Goal: Transaction & Acquisition: Book appointment/travel/reservation

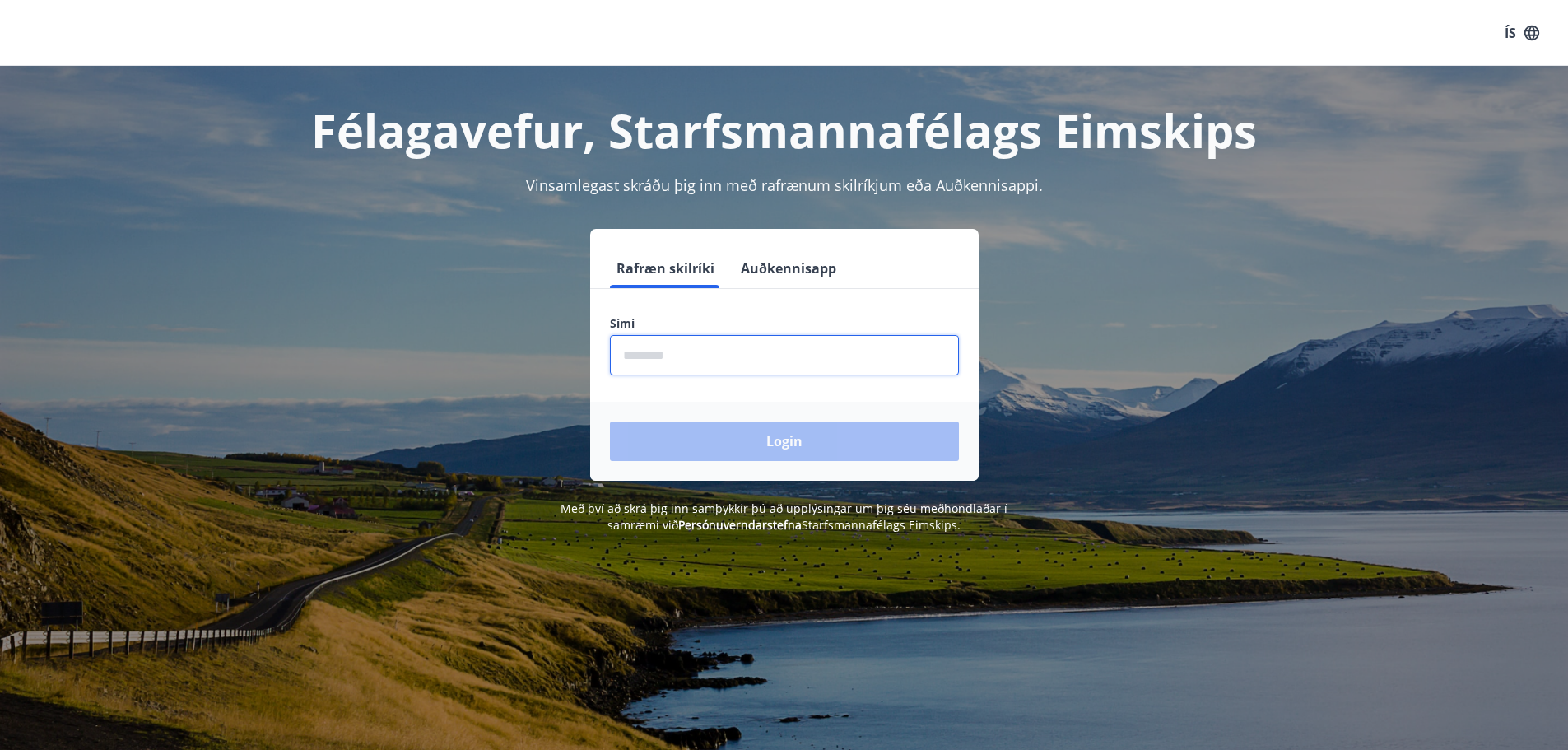
click at [757, 370] on input "phone" at bounding box center [784, 355] width 349 height 41
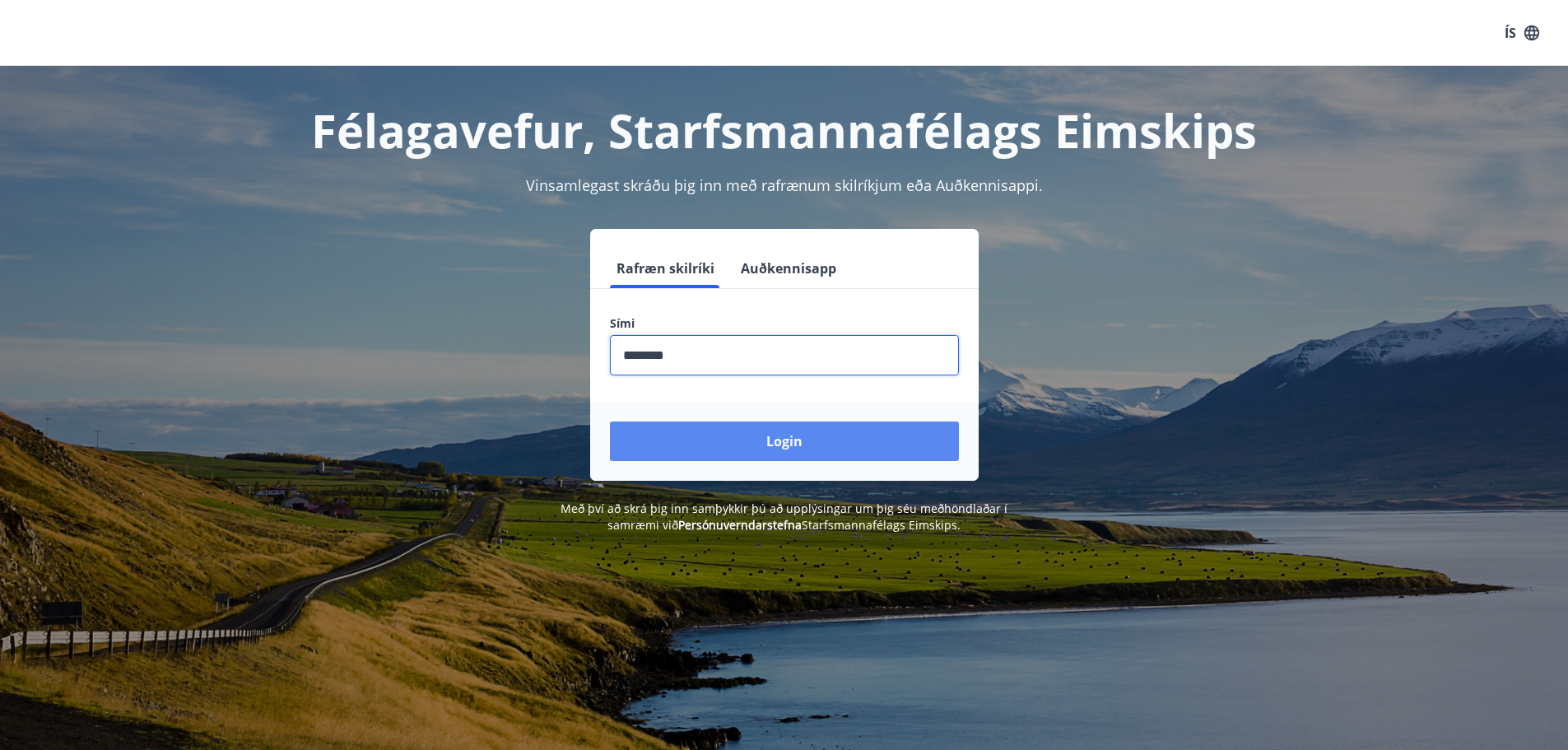
type input "********"
click at [788, 431] on button "Login" at bounding box center [784, 441] width 349 height 40
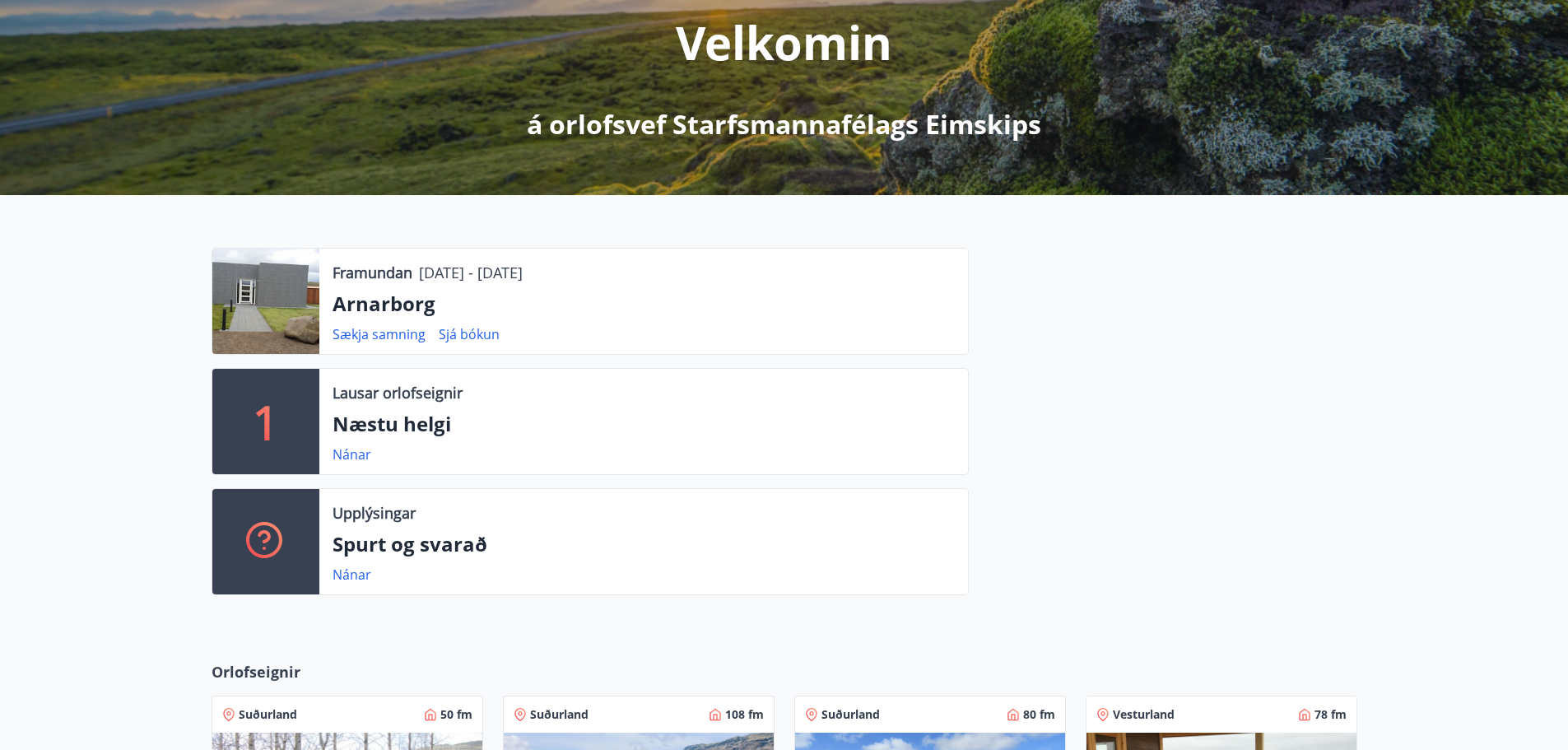
scroll to position [247, 0]
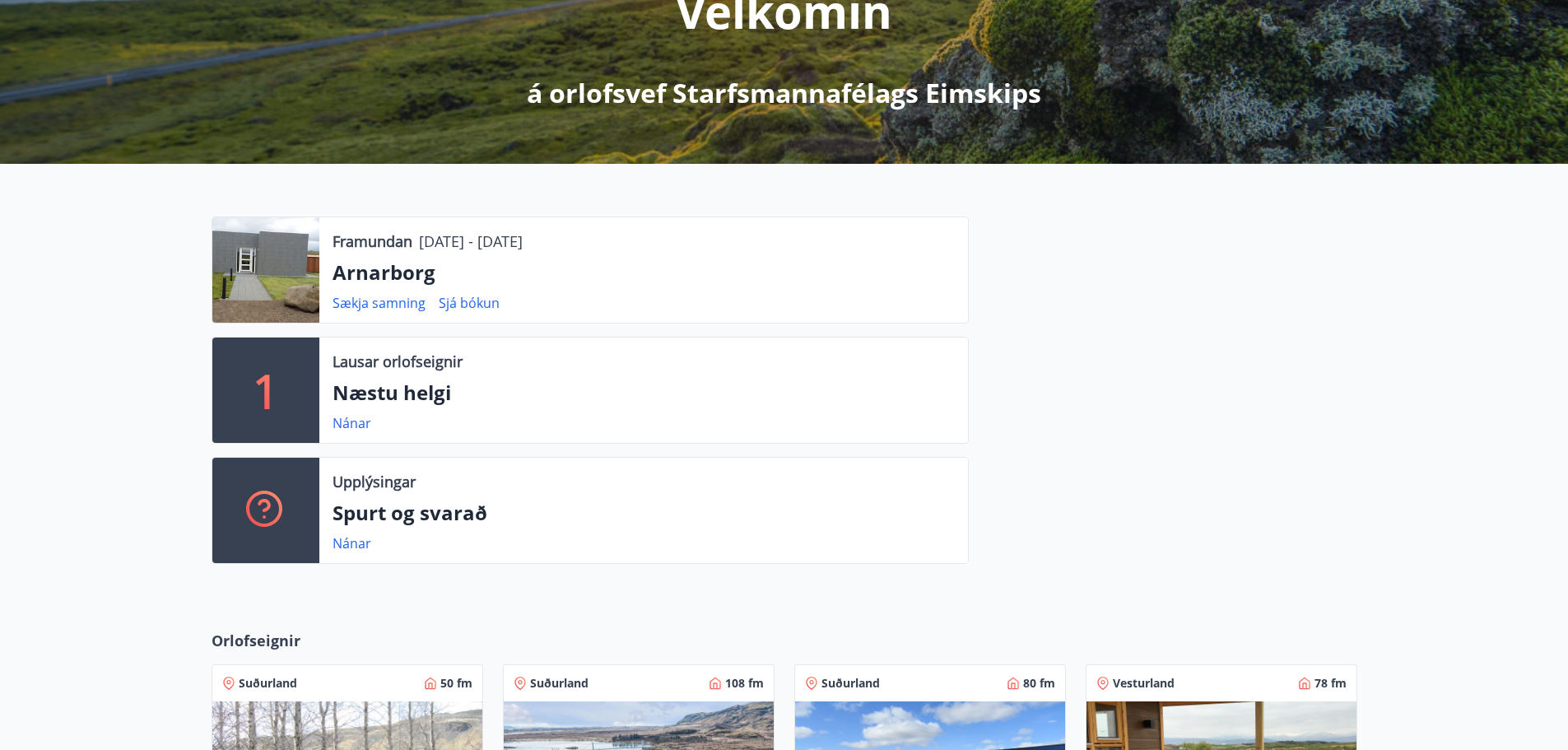
click at [379, 398] on p "Næstu helgi" at bounding box center [643, 393] width 622 height 28
click at [345, 419] on link "Nánar" at bounding box center [352, 423] width 39 height 18
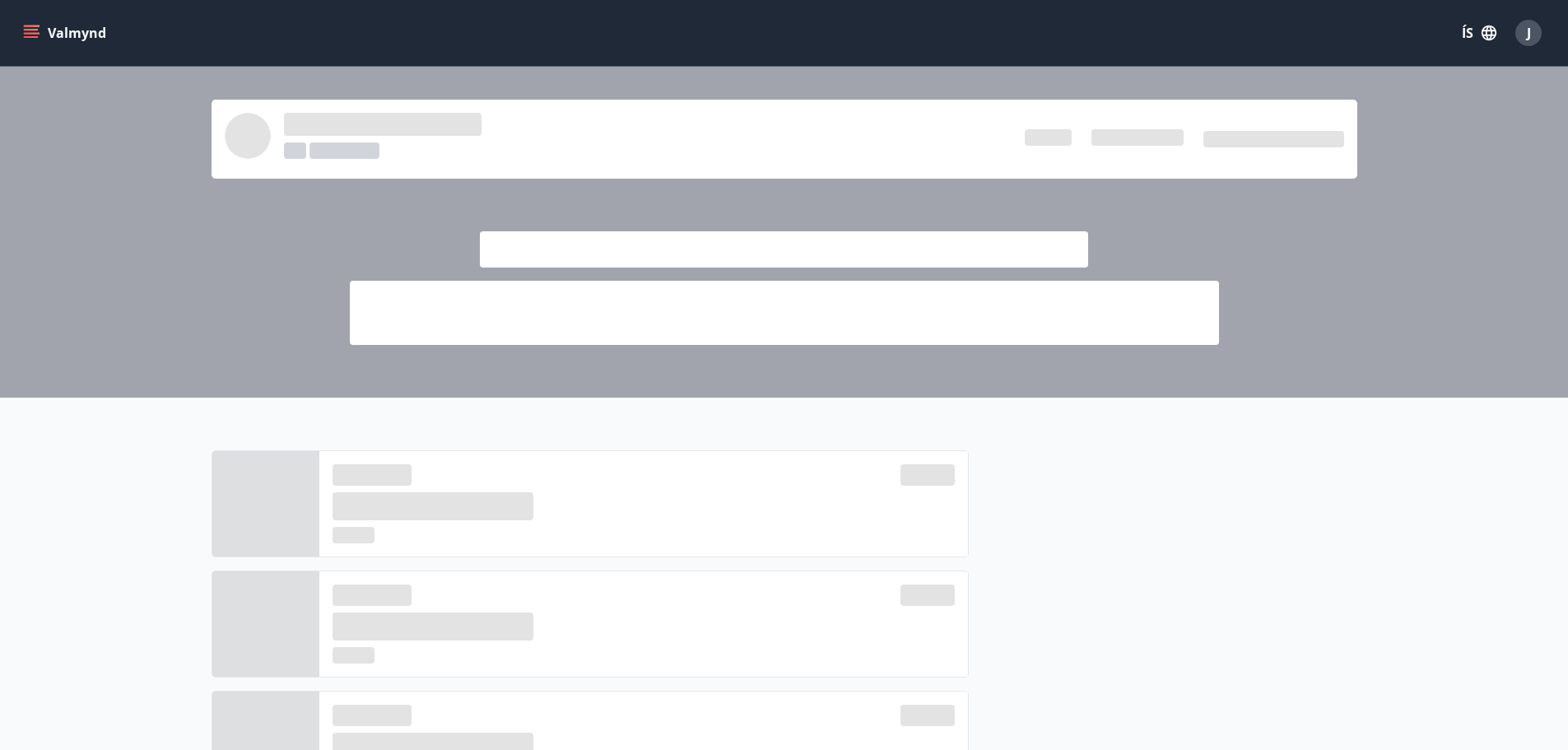
scroll to position [247, 0]
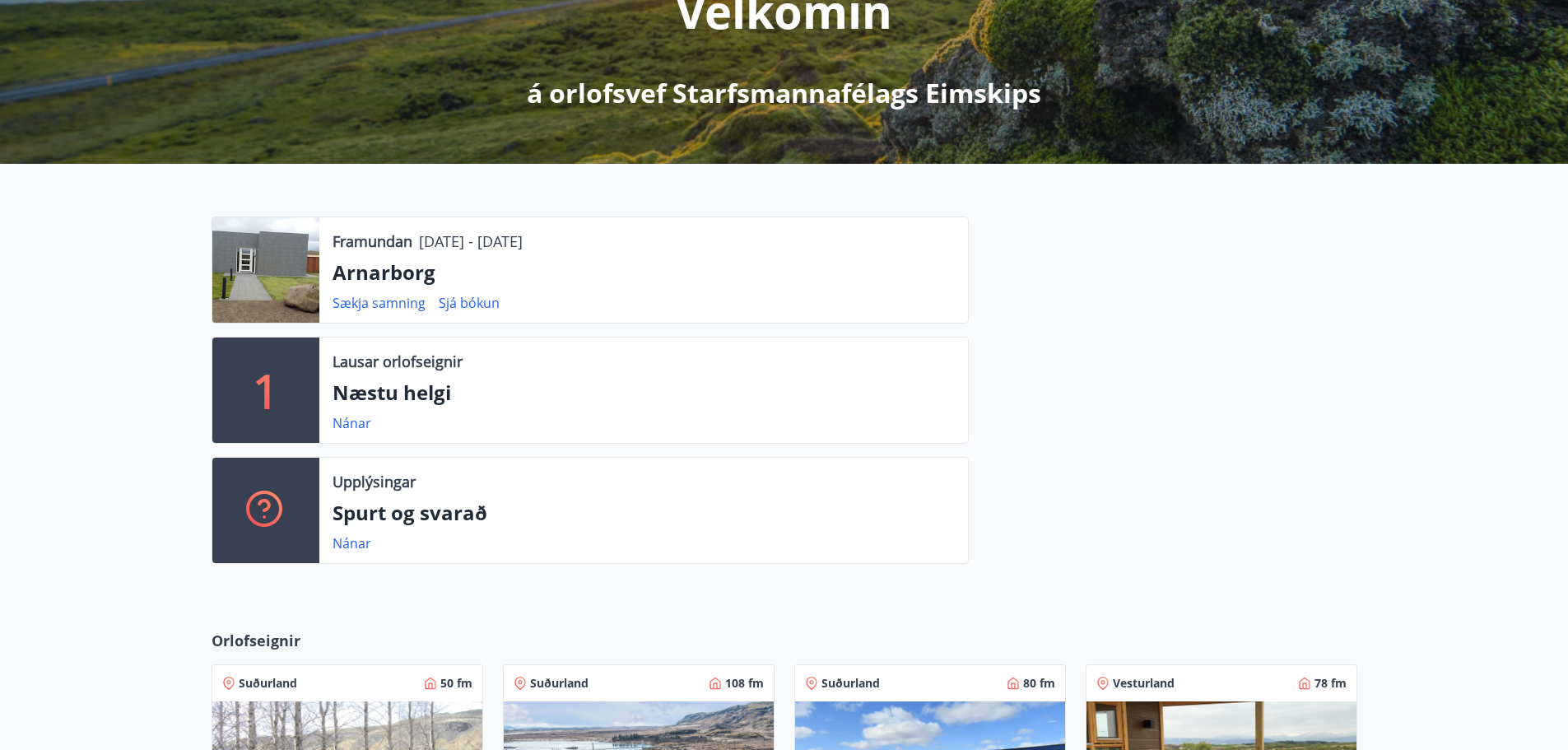
click at [280, 292] on div at bounding box center [266, 270] width 107 height 105
click at [353, 273] on p "Arnarborg" at bounding box center [643, 272] width 622 height 28
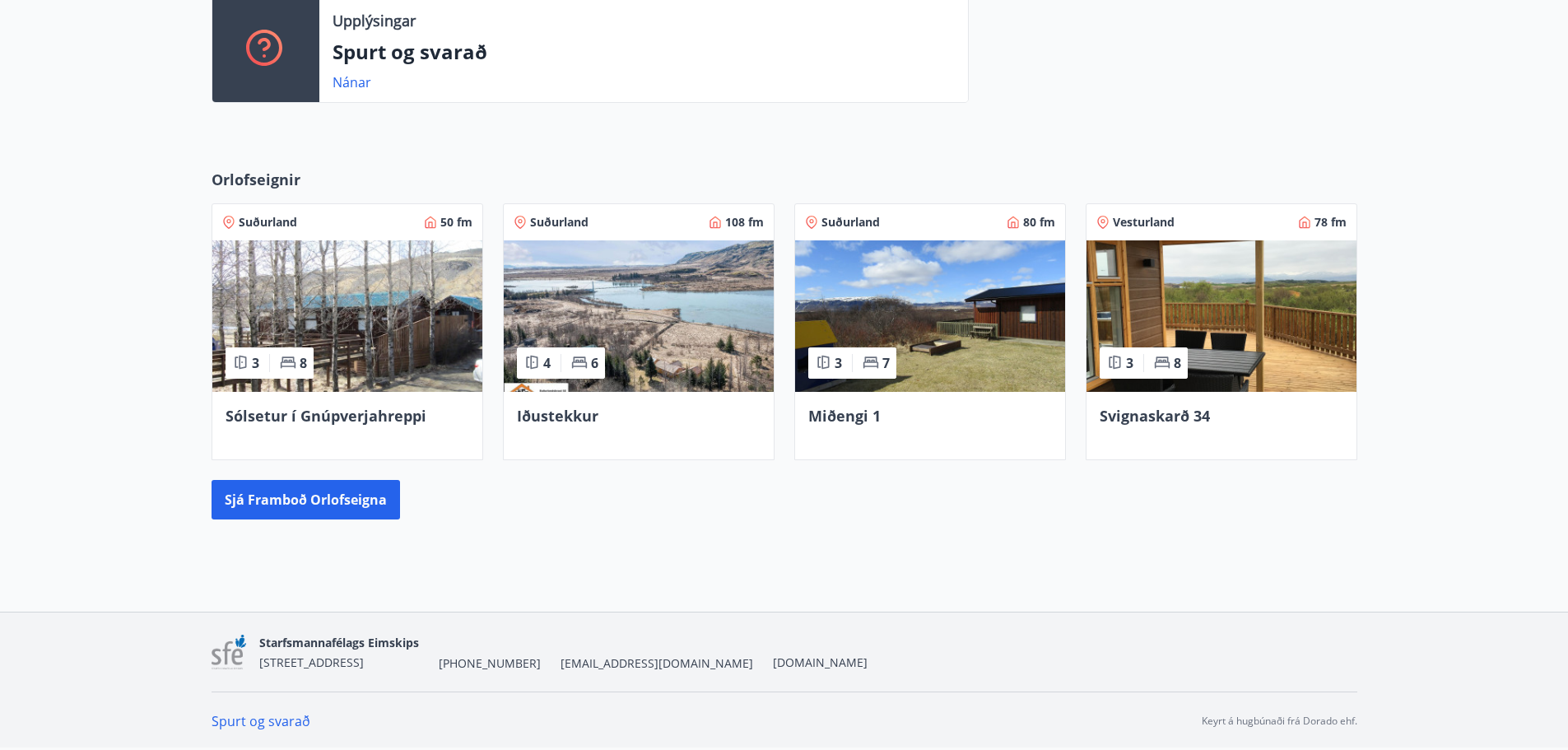
click at [254, 417] on span "Sólsetur í Gnúpverjahreppi" at bounding box center [326, 416] width 201 height 19
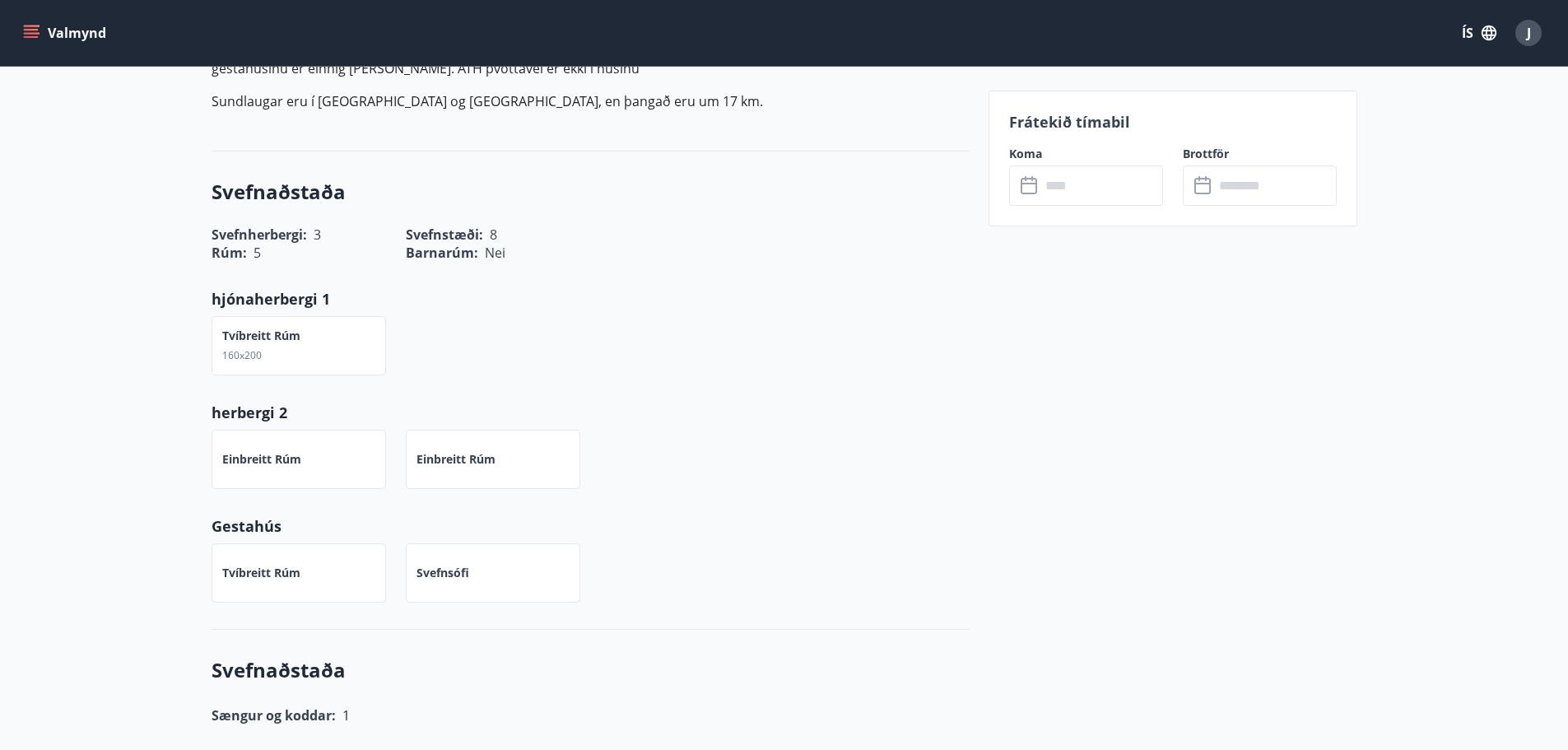
scroll to position [577, 0]
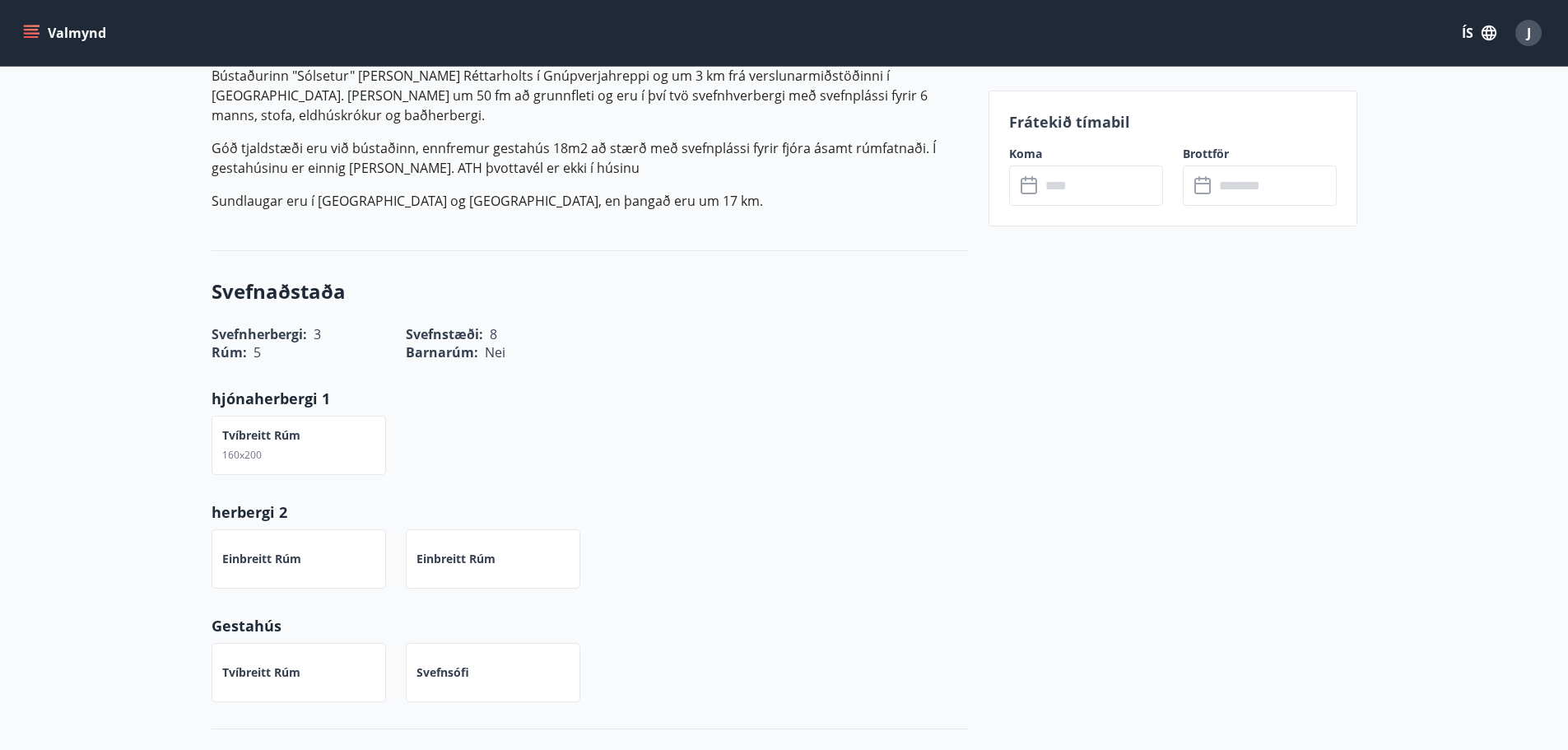
click at [1131, 197] on input "text" at bounding box center [1102, 186] width 123 height 41
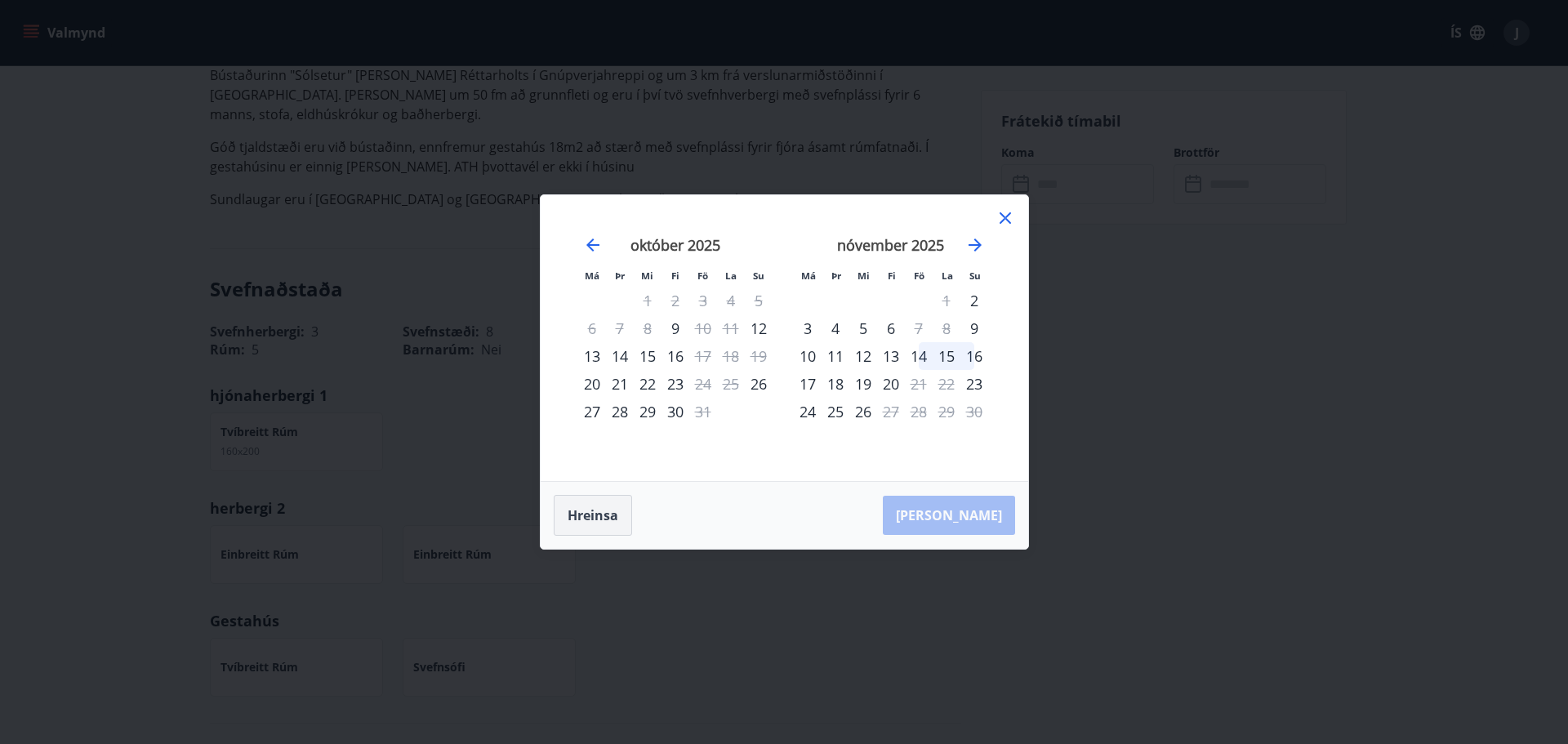
click at [591, 518] on button "Hreinsa" at bounding box center [593, 516] width 79 height 41
click at [1010, 221] on icon at bounding box center [1006, 218] width 19 height 19
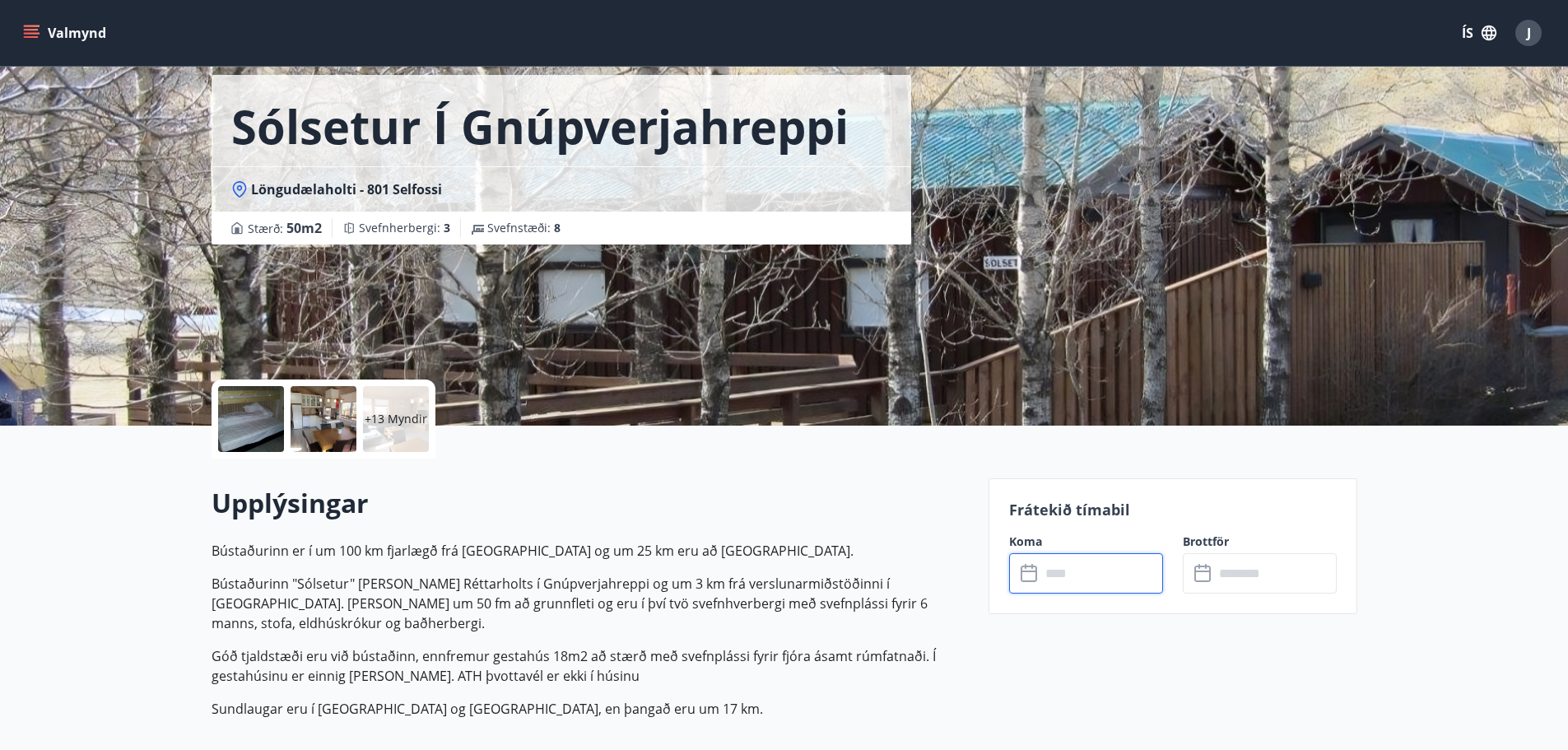
scroll to position [0, 0]
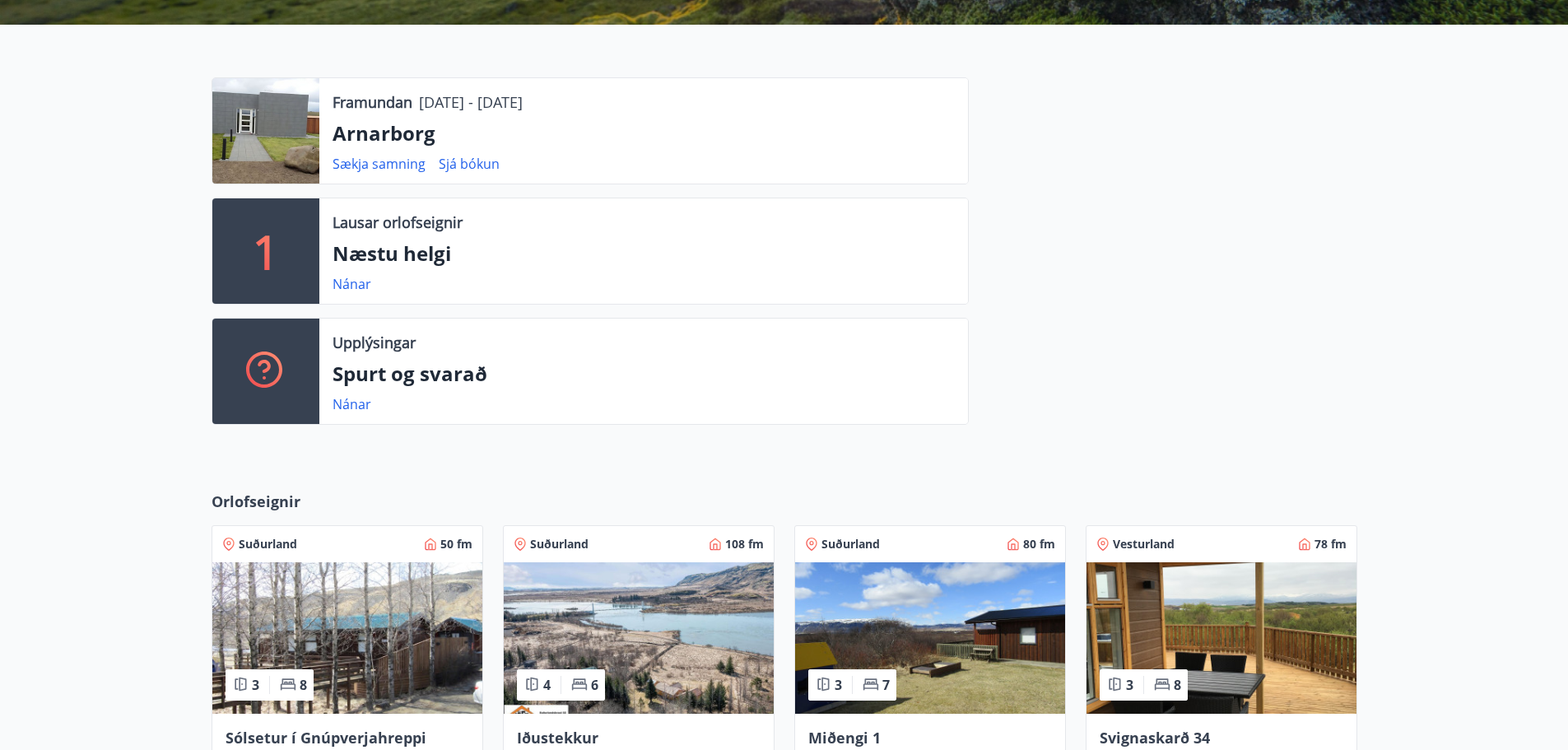
scroll to position [659, 0]
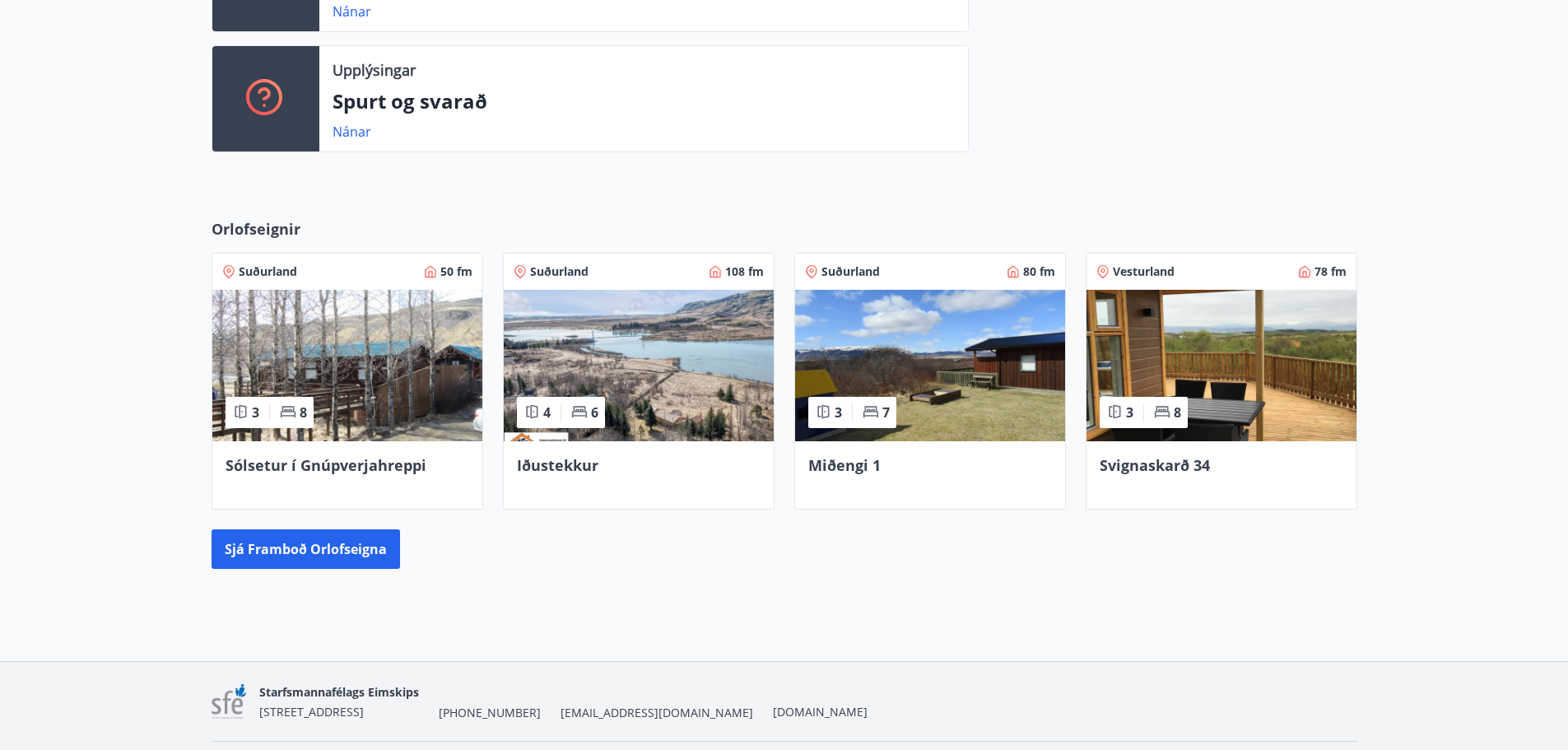
click at [535, 468] on span "Iðustekkur" at bounding box center [558, 465] width 81 height 19
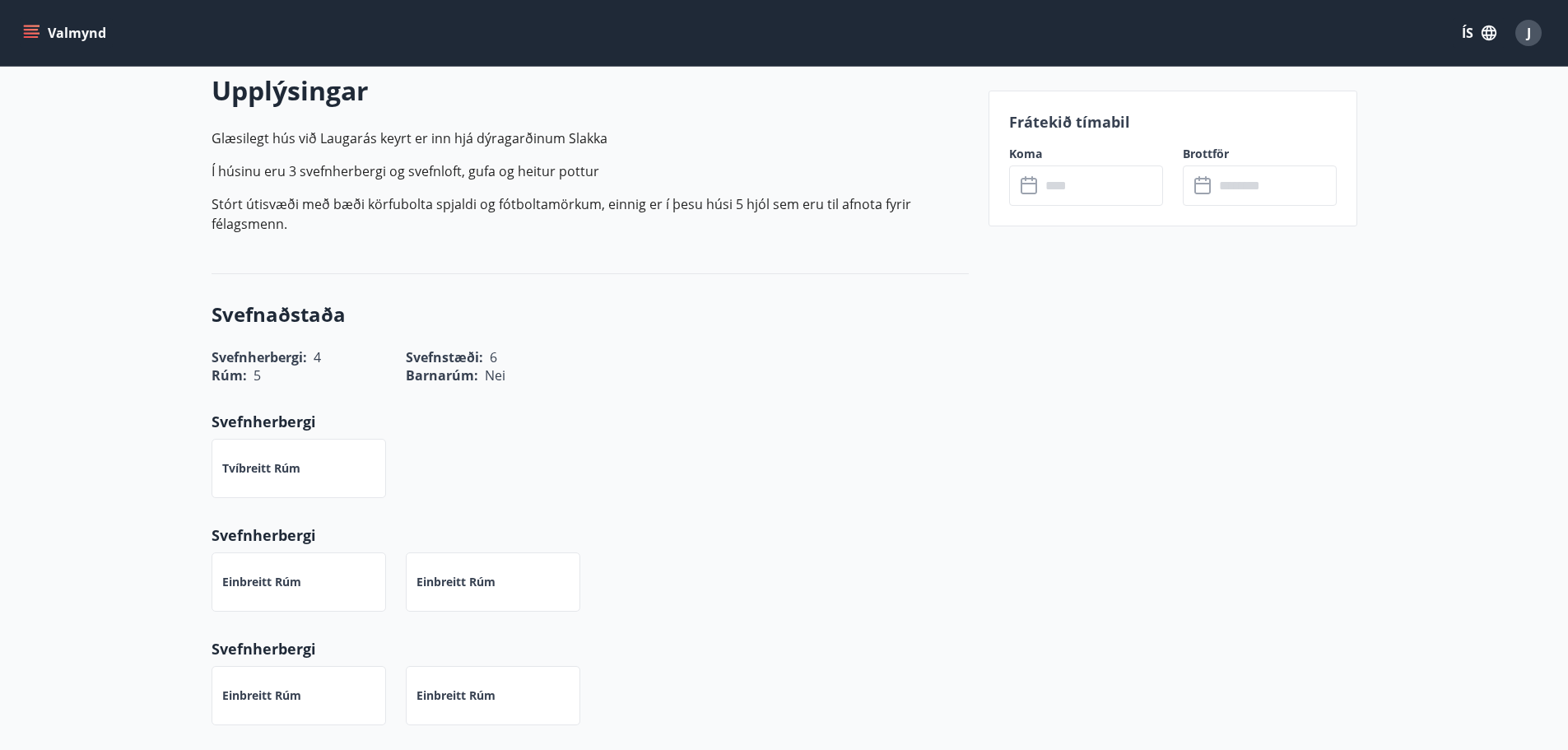
scroll to position [659, 0]
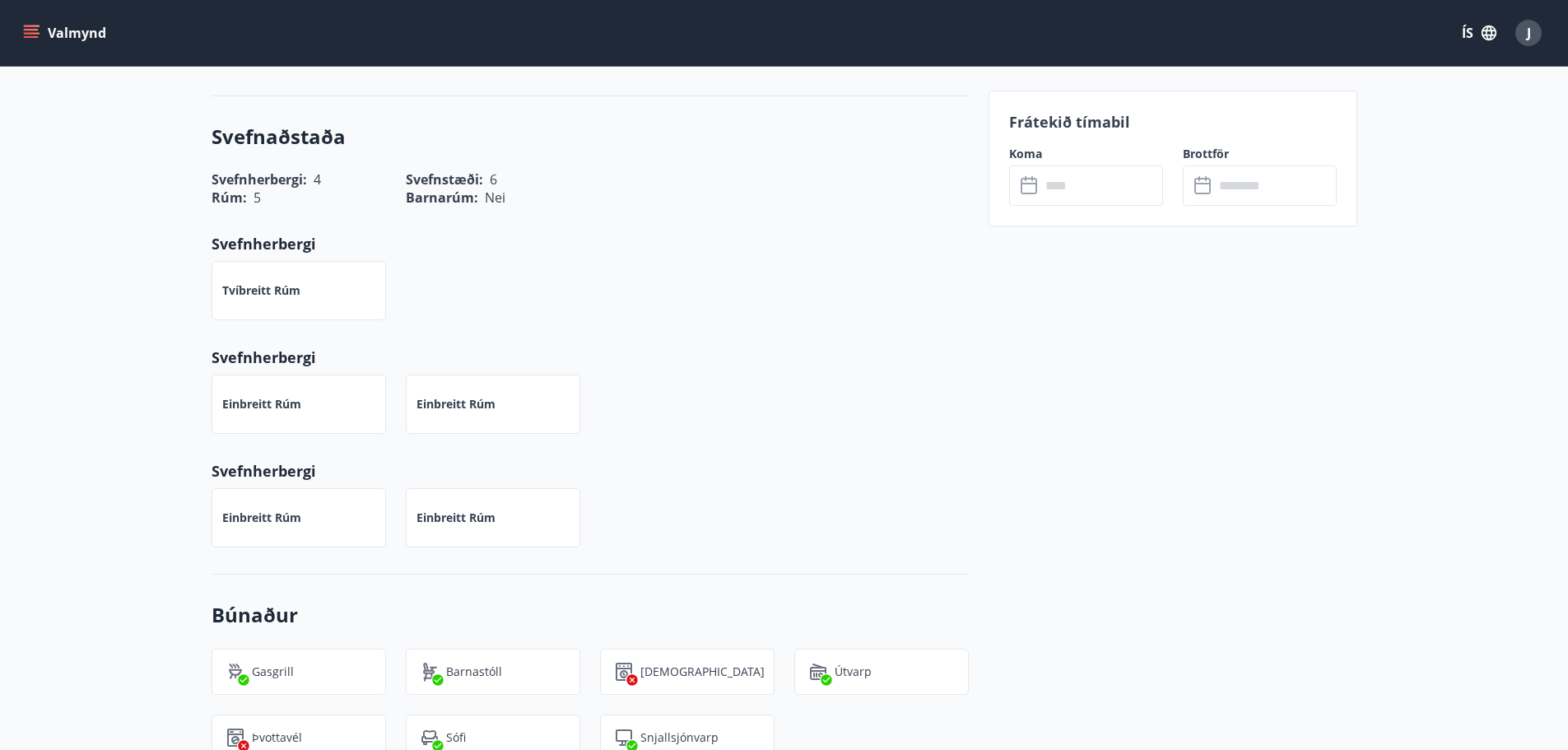
click at [1120, 189] on input "text" at bounding box center [1102, 186] width 123 height 41
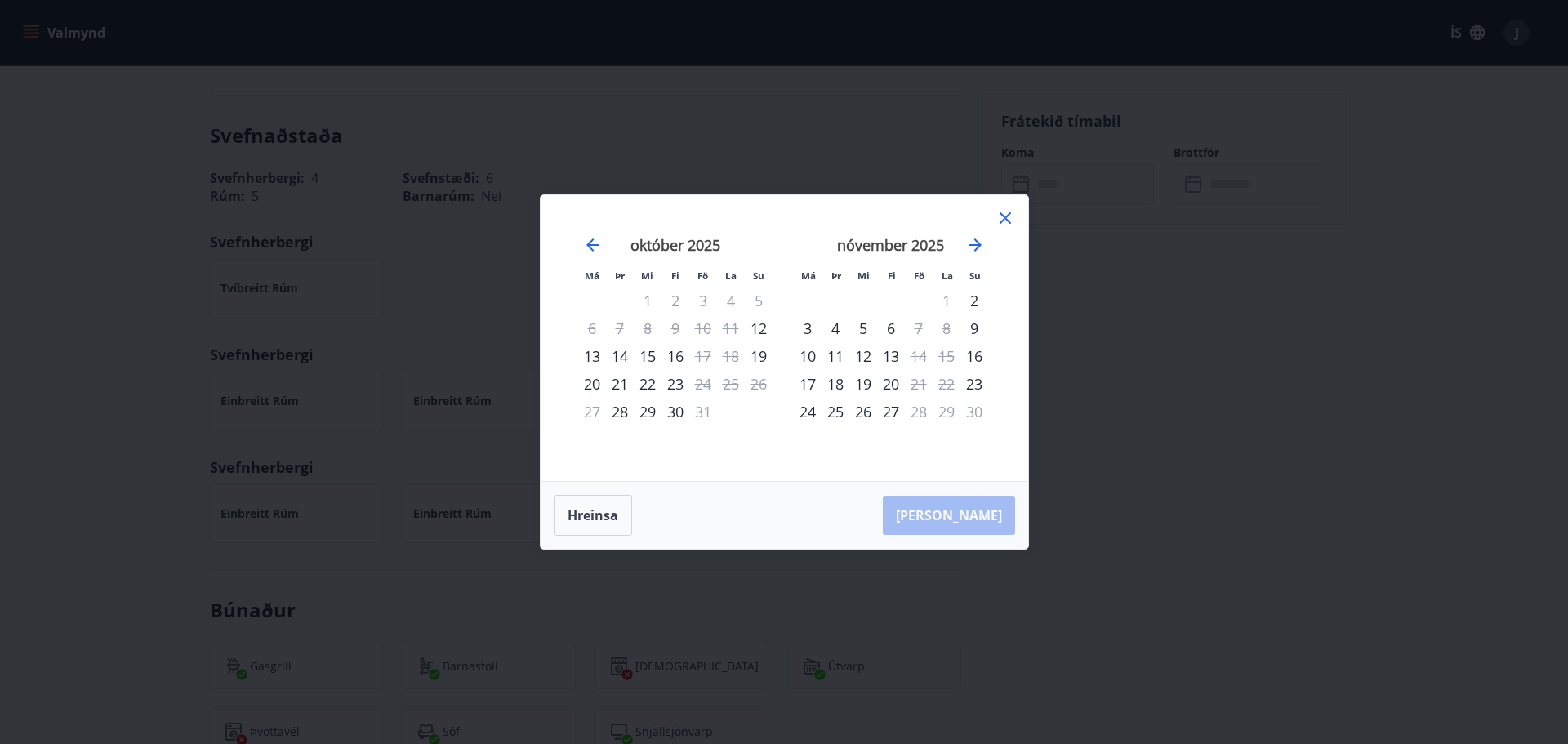
click at [1008, 218] on icon at bounding box center [1006, 218] width 19 height 19
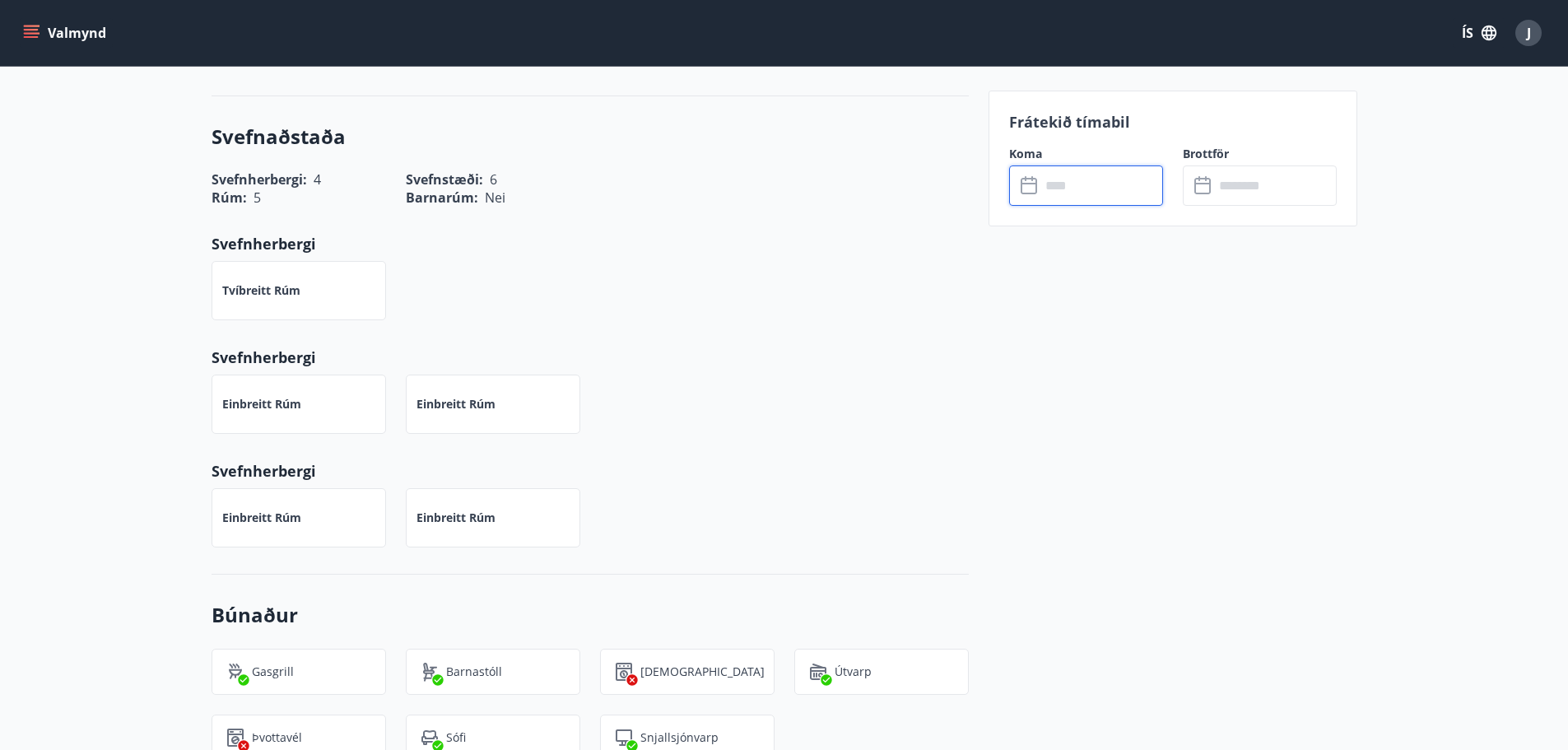
click at [1057, 178] on input "text" at bounding box center [1102, 186] width 123 height 41
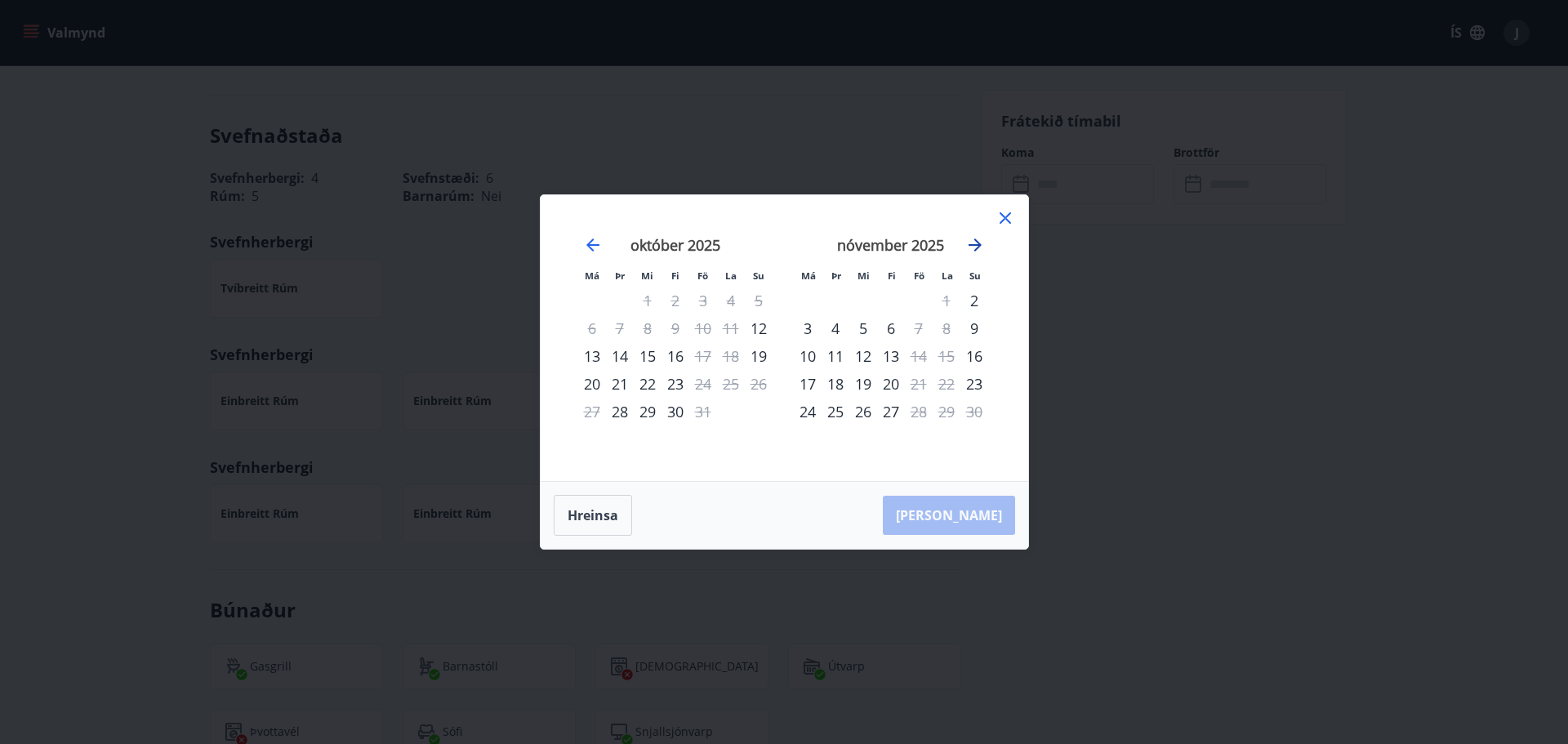
click at [973, 245] on icon "Move forward to switch to the next month." at bounding box center [975, 246] width 13 height 13
click at [1004, 214] on icon at bounding box center [1006, 218] width 19 height 19
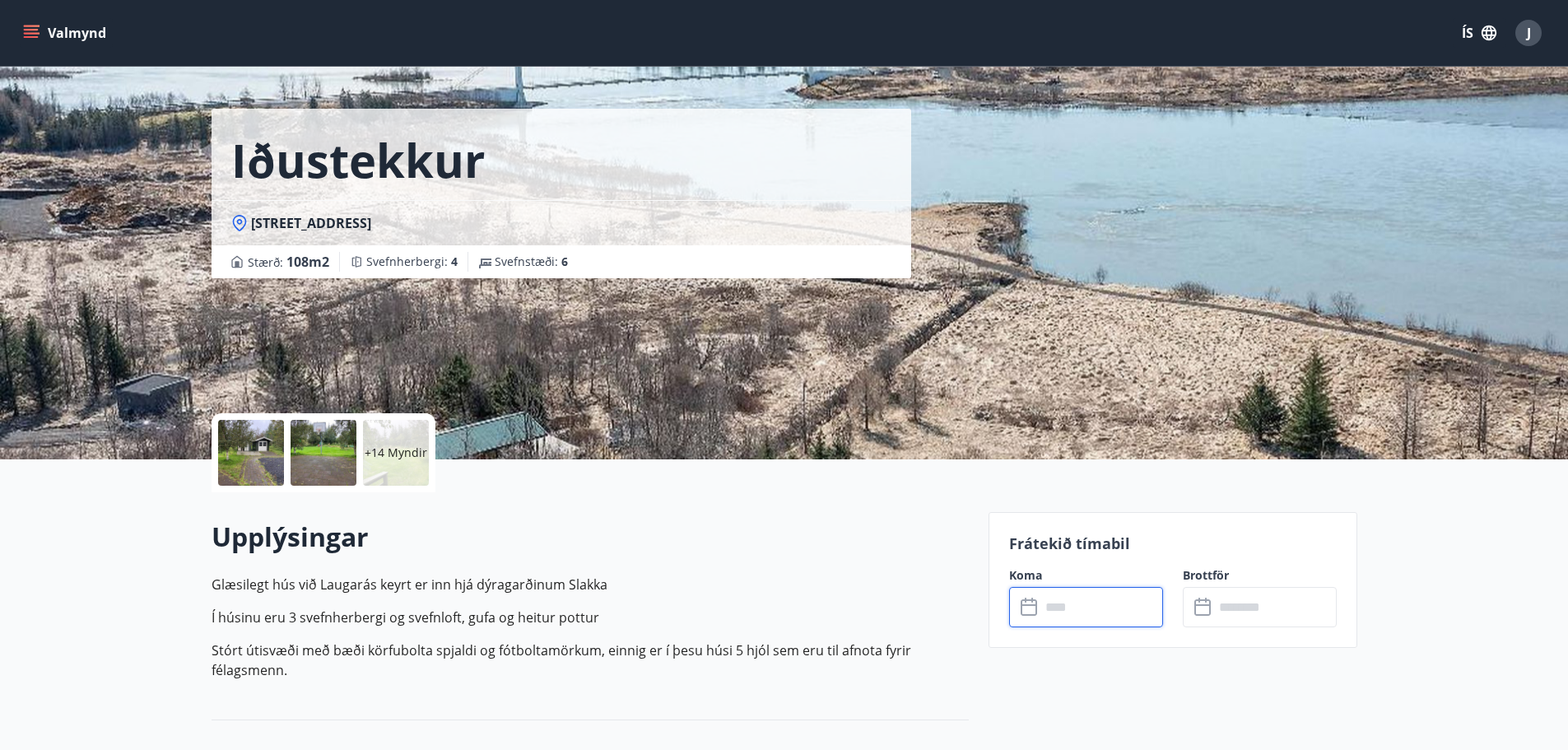
scroll to position [0, 0]
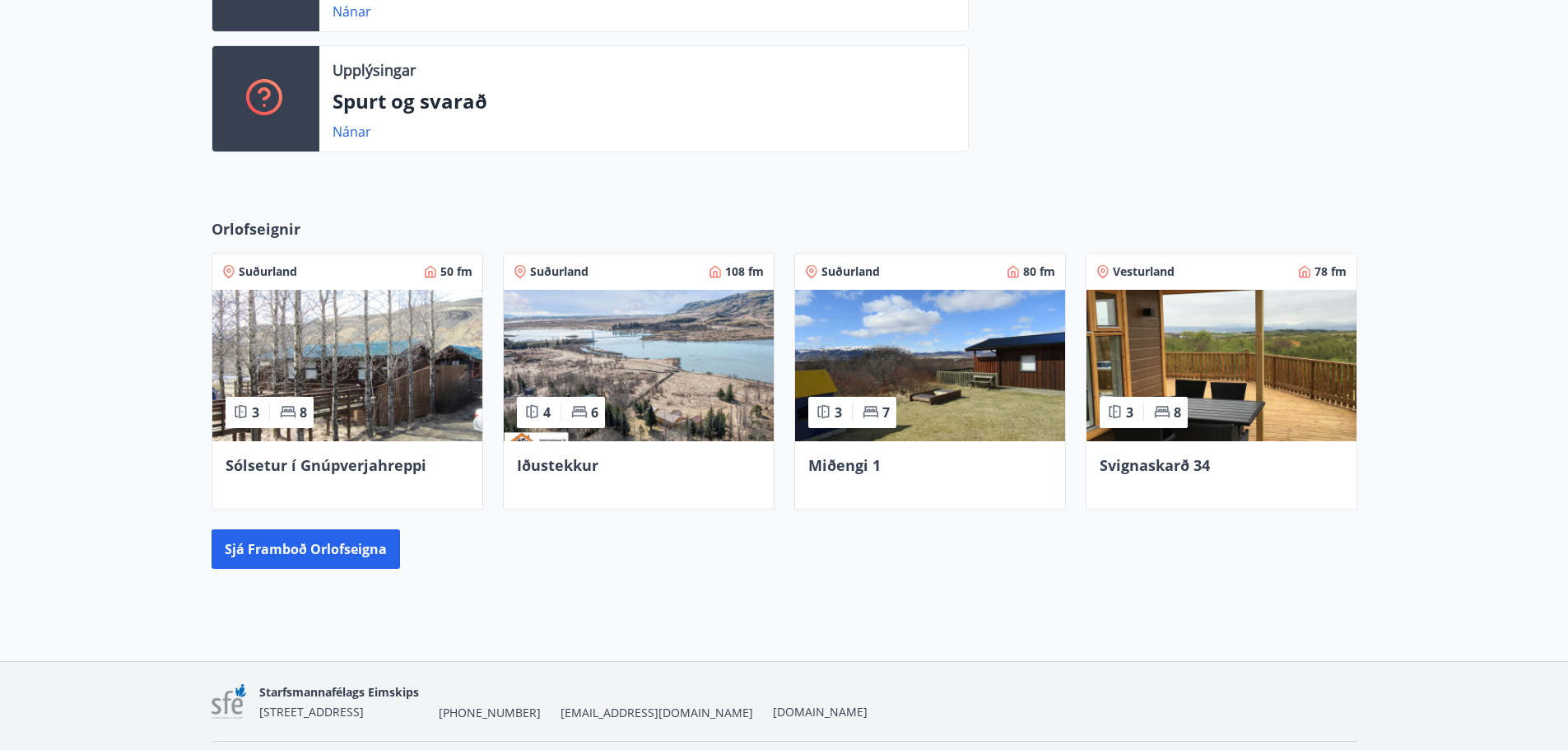
scroll to position [673, 0]
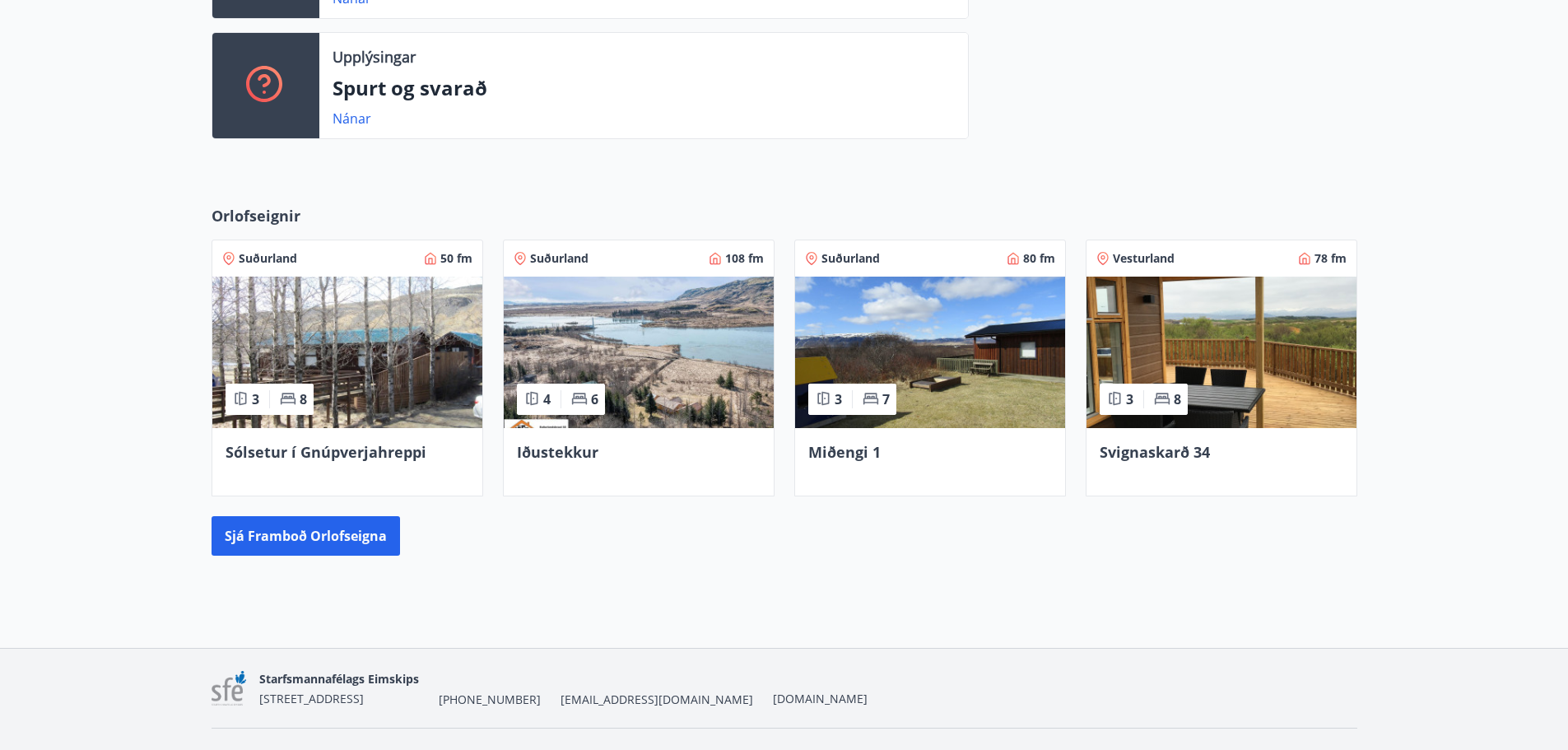
click at [390, 453] on span "Sólsetur í Gnúpverjahreppi" at bounding box center [326, 452] width 201 height 19
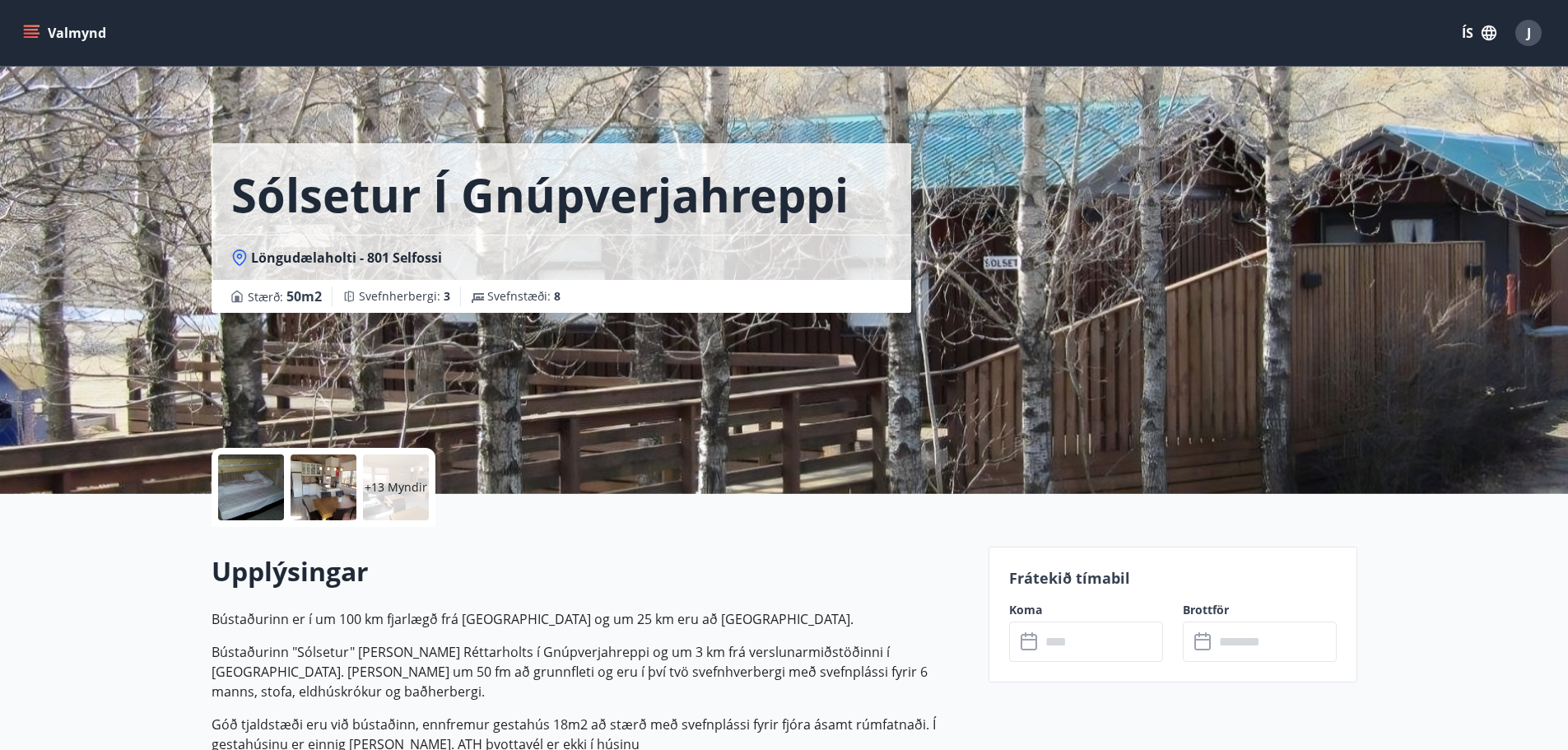
click at [1081, 646] on input "text" at bounding box center [1102, 643] width 123 height 41
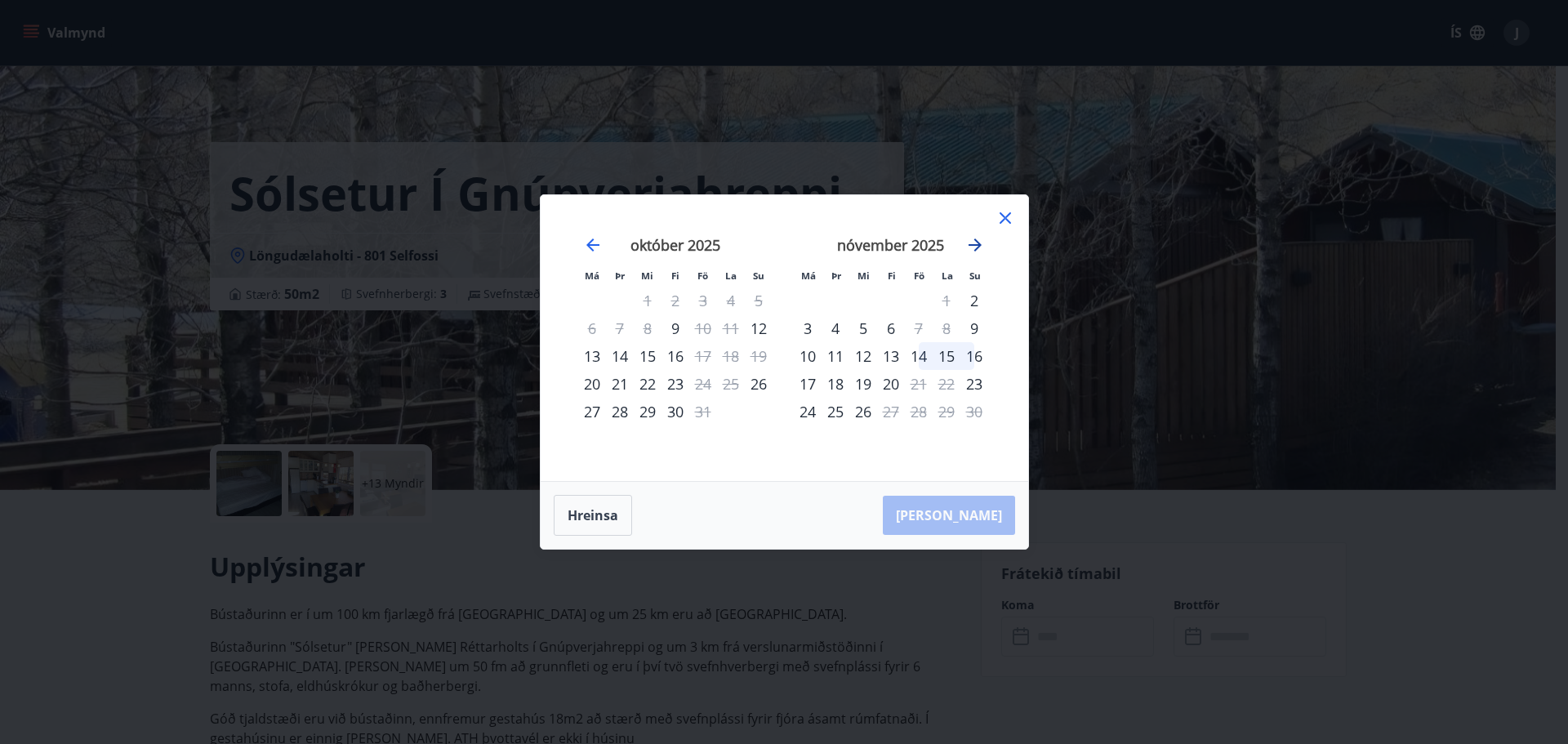
click at [977, 244] on icon "Move forward to switch to the next month." at bounding box center [975, 246] width 13 height 13
click at [1006, 217] on icon at bounding box center [1006, 218] width 19 height 19
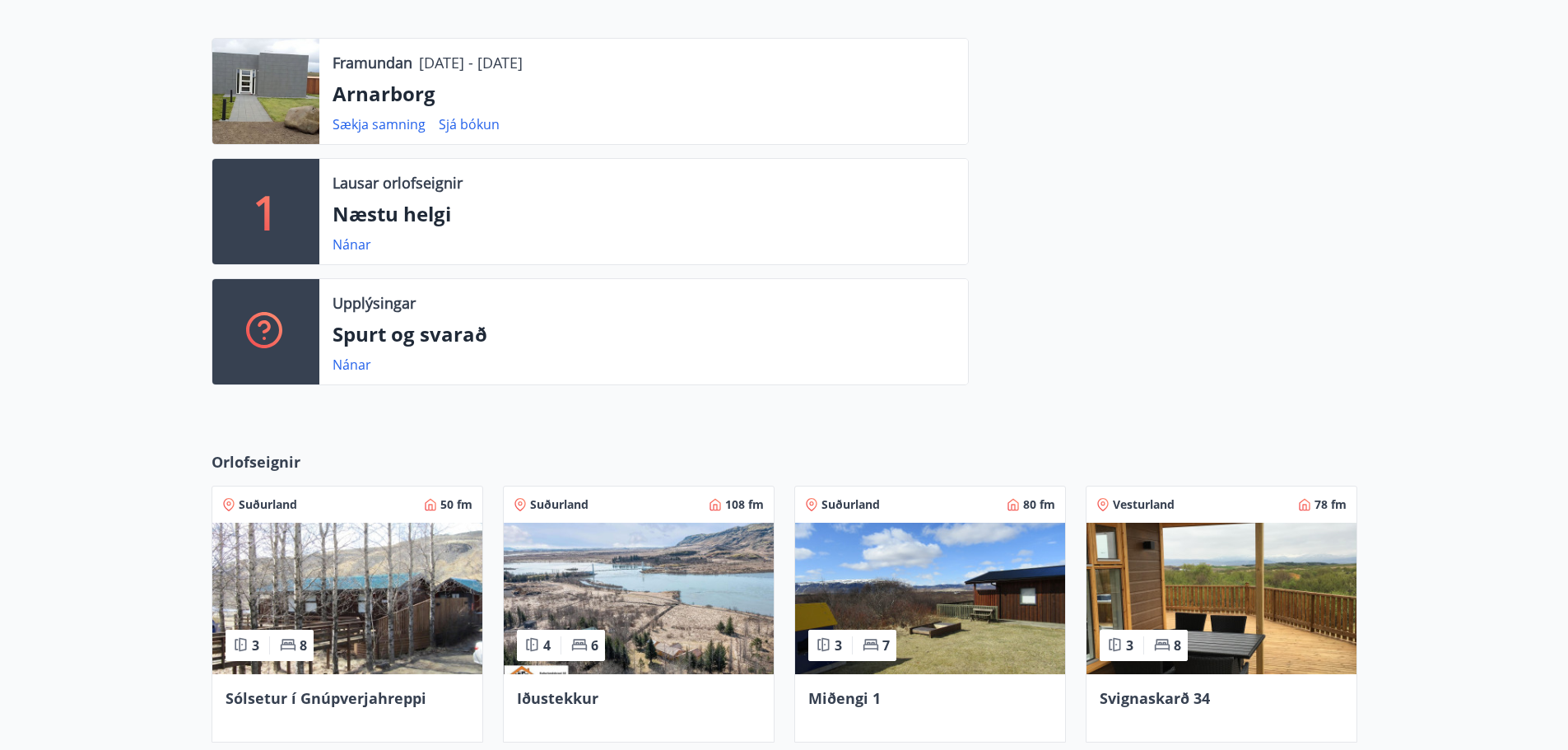
scroll to position [274, 0]
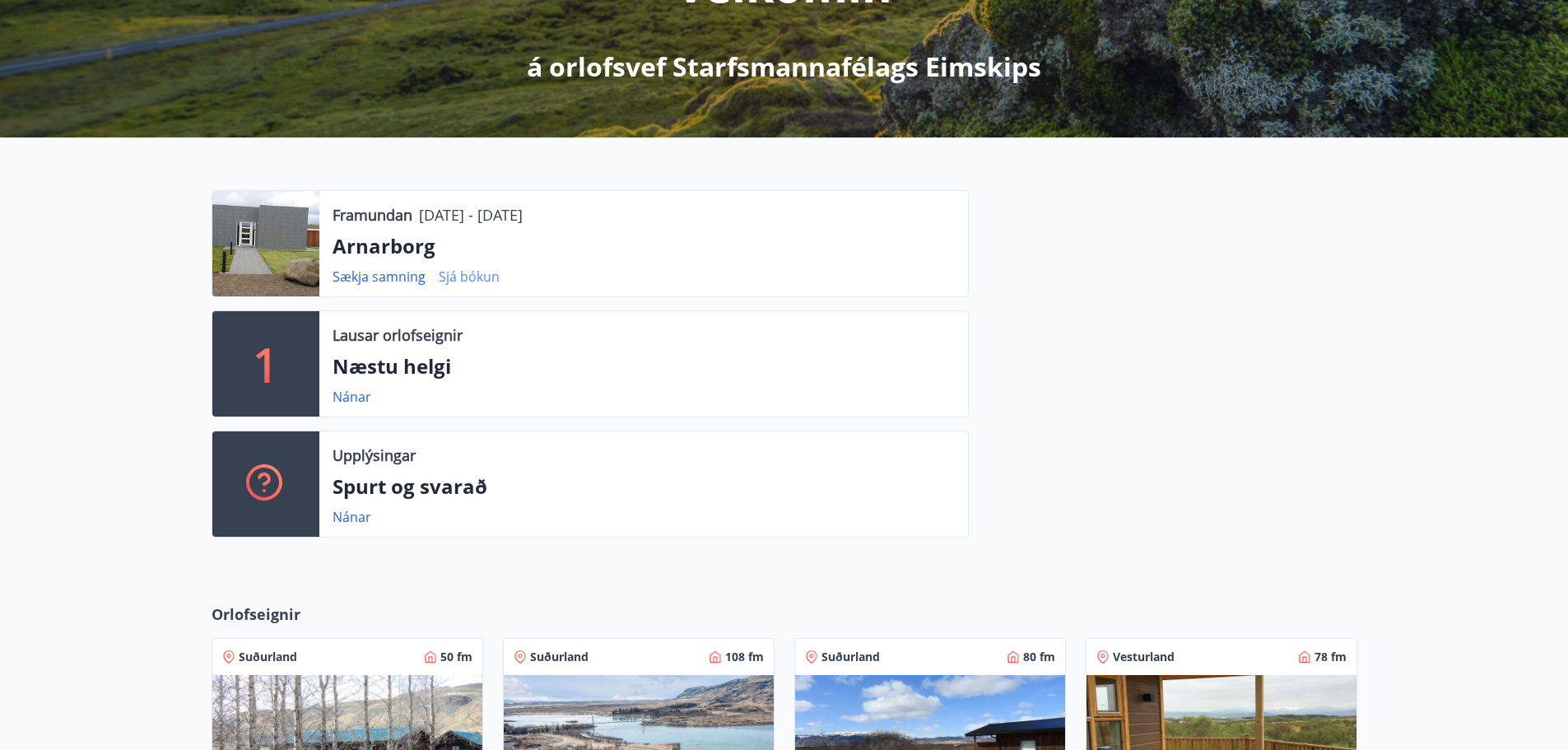
click at [488, 282] on link "Sjá bókun" at bounding box center [469, 277] width 61 height 18
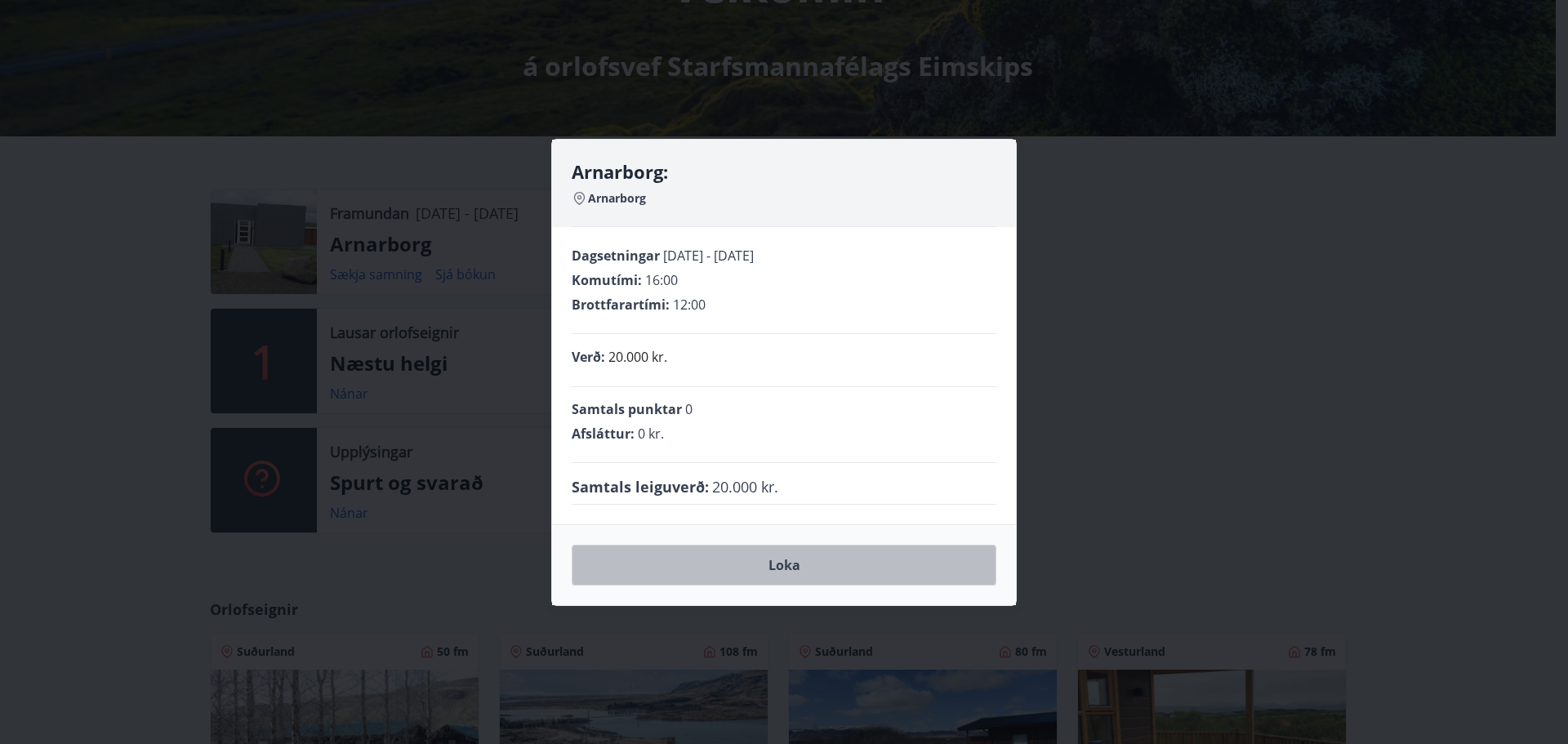
click at [844, 574] on button "Loka" at bounding box center [784, 565] width 425 height 41
